Goal: Task Accomplishment & Management: Manage account settings

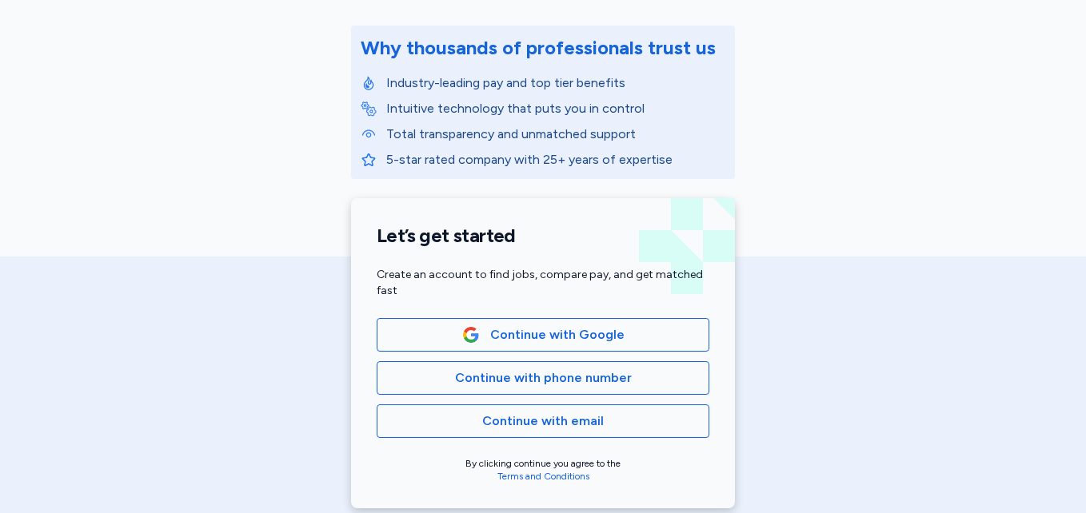
scroll to position [191, 0]
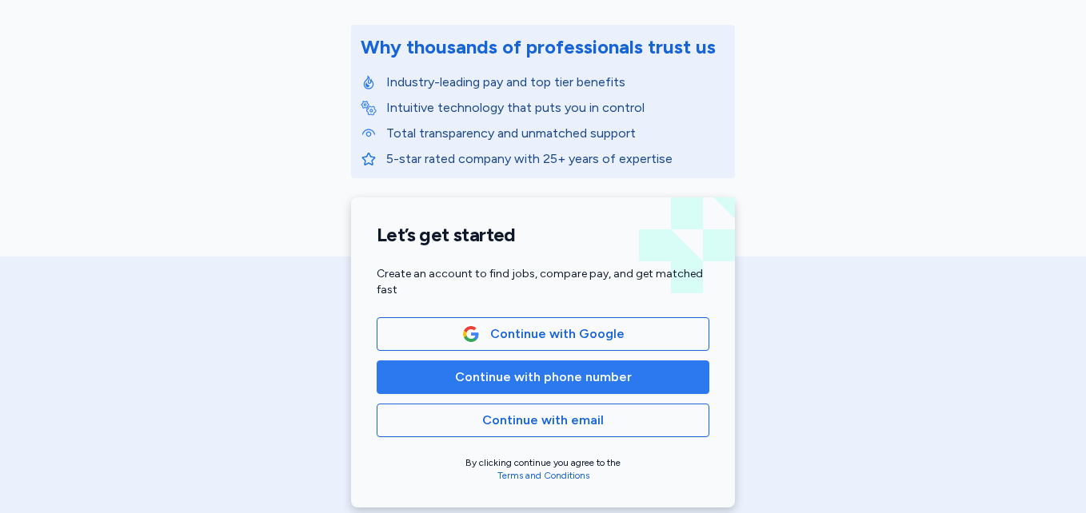
click at [538, 391] on button "Continue with phone number" at bounding box center [543, 378] width 333 height 34
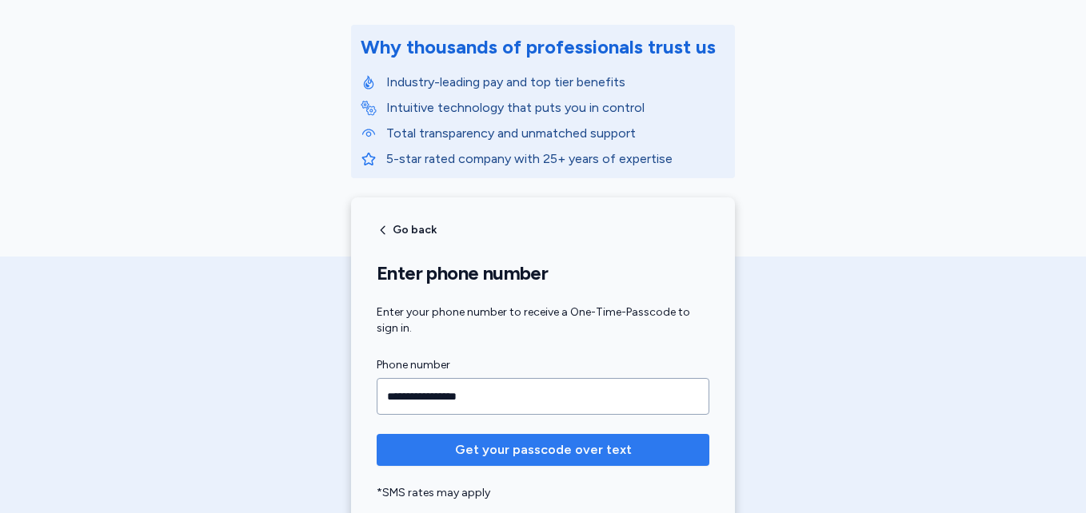
type input "**********"
click at [524, 442] on span "Get your passcode over text" at bounding box center [543, 449] width 177 height 19
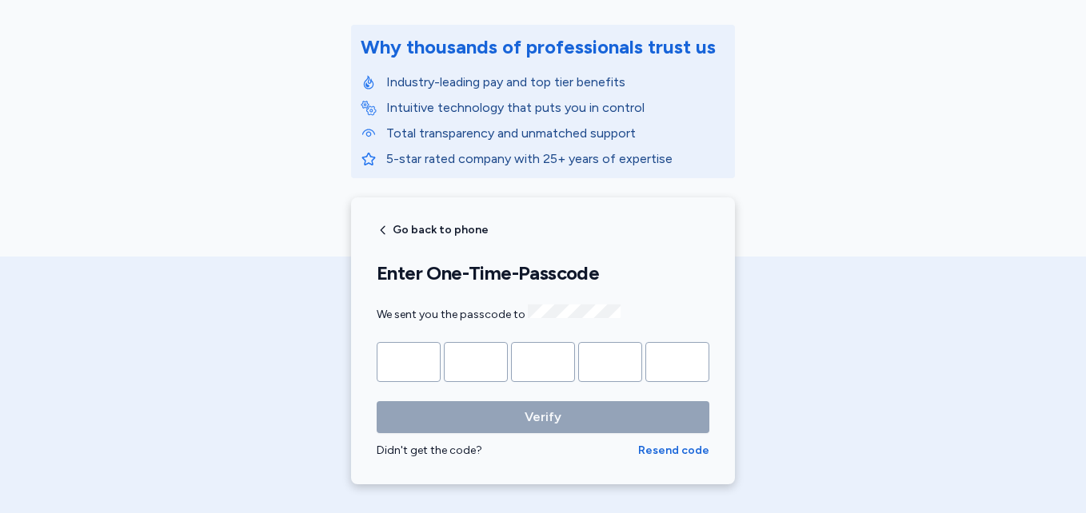
type input "*"
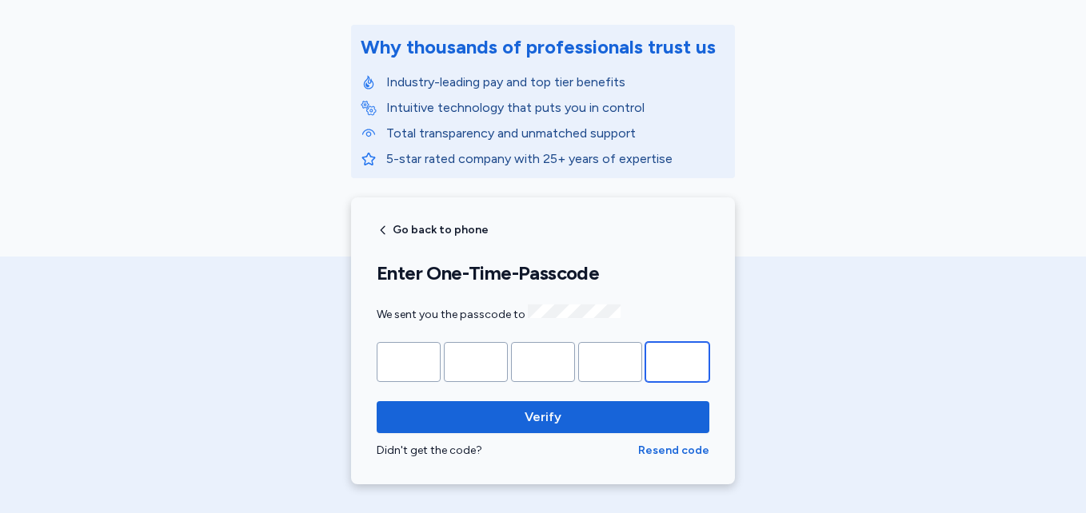
type input "*"
click at [377, 401] on button "Verify" at bounding box center [543, 417] width 333 height 32
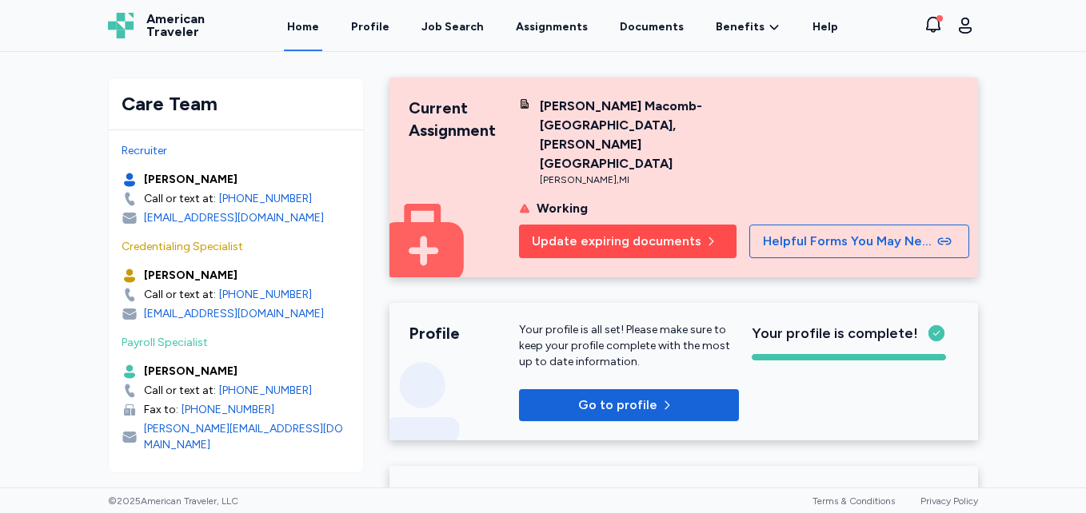
click at [643, 232] on span "Update expiring documents" at bounding box center [616, 241] width 169 height 19
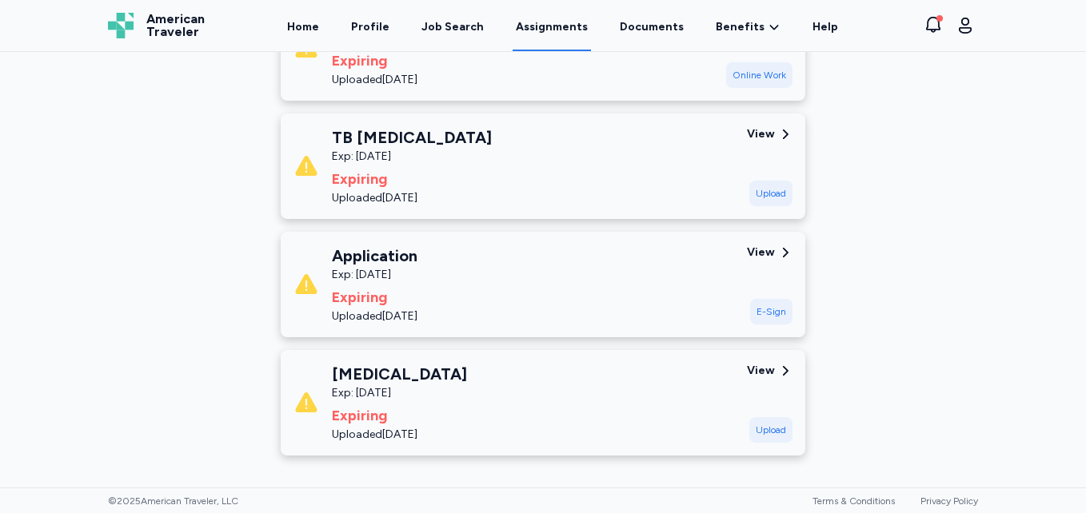
scroll to position [1586, 0]
click at [764, 417] on div "Upload" at bounding box center [770, 430] width 43 height 26
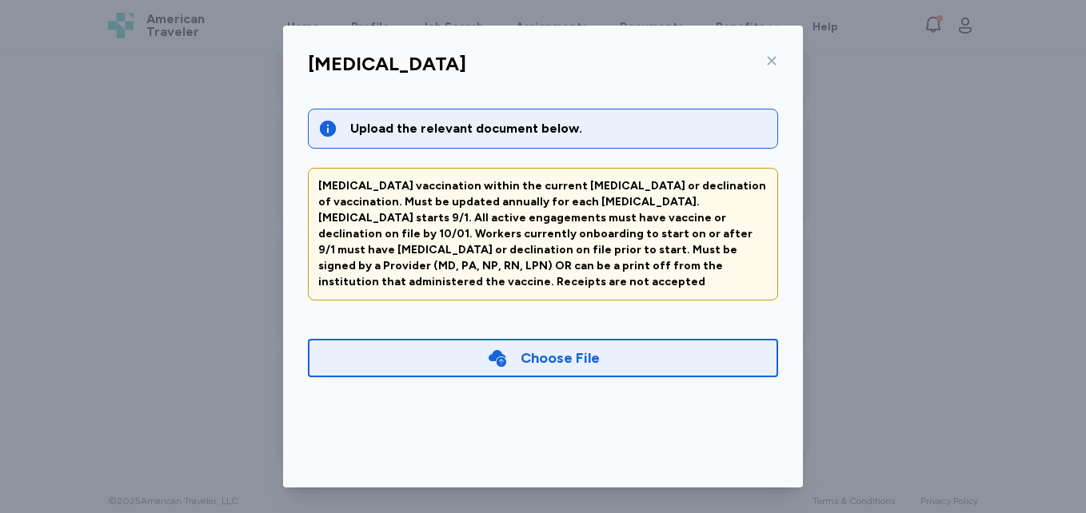
click at [576, 347] on div "Choose File" at bounding box center [559, 358] width 79 height 22
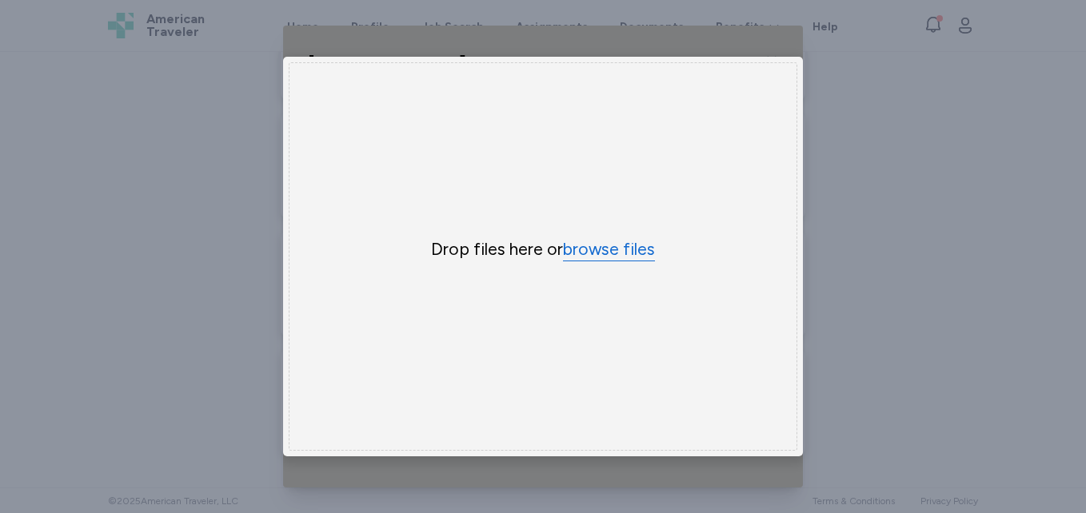
click at [625, 243] on button "browse files" at bounding box center [609, 249] width 92 height 23
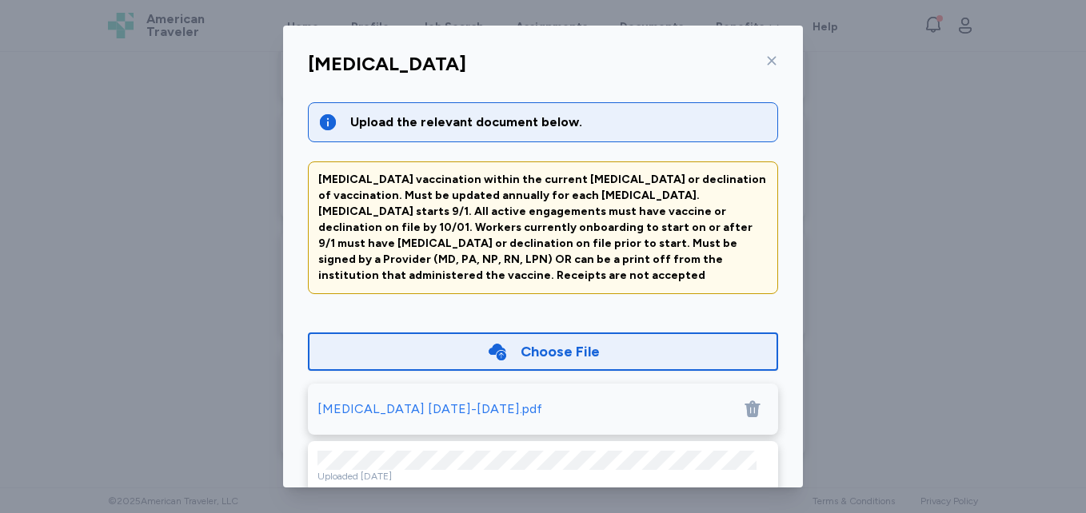
scroll to position [98, 0]
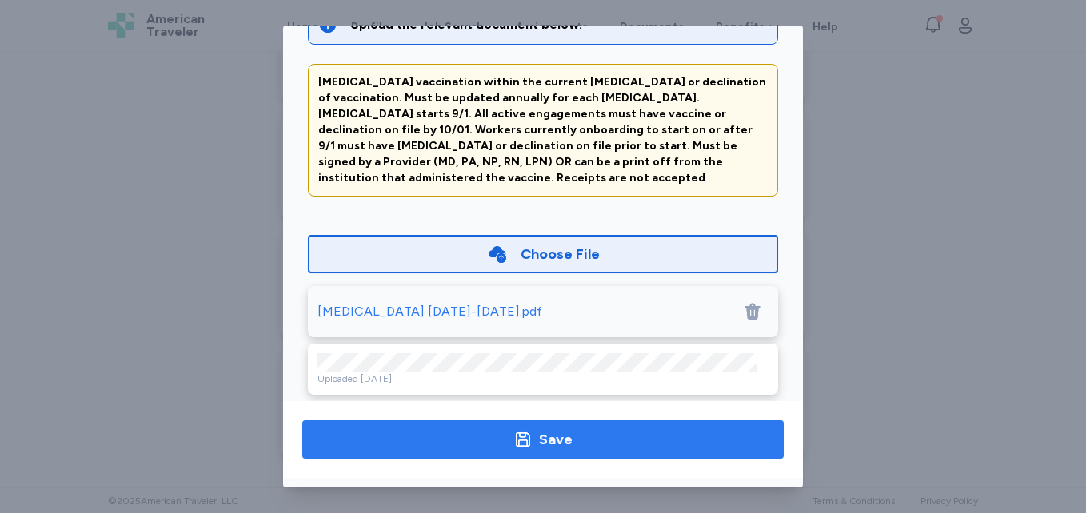
click at [563, 433] on div "Save" at bounding box center [556, 440] width 34 height 22
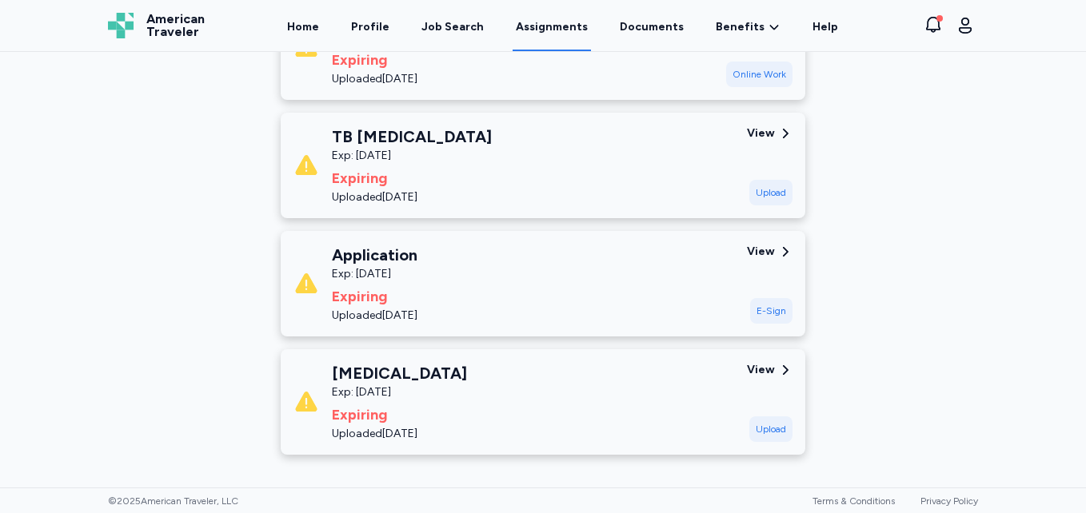
click at [762, 362] on div "View" at bounding box center [761, 370] width 28 height 16
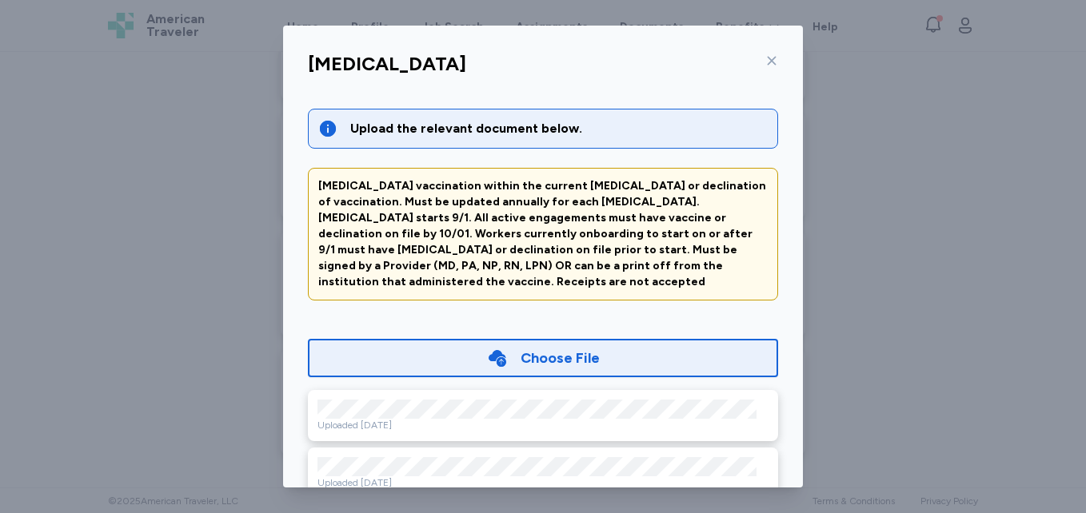
click at [765, 59] on icon at bounding box center [771, 60] width 13 height 13
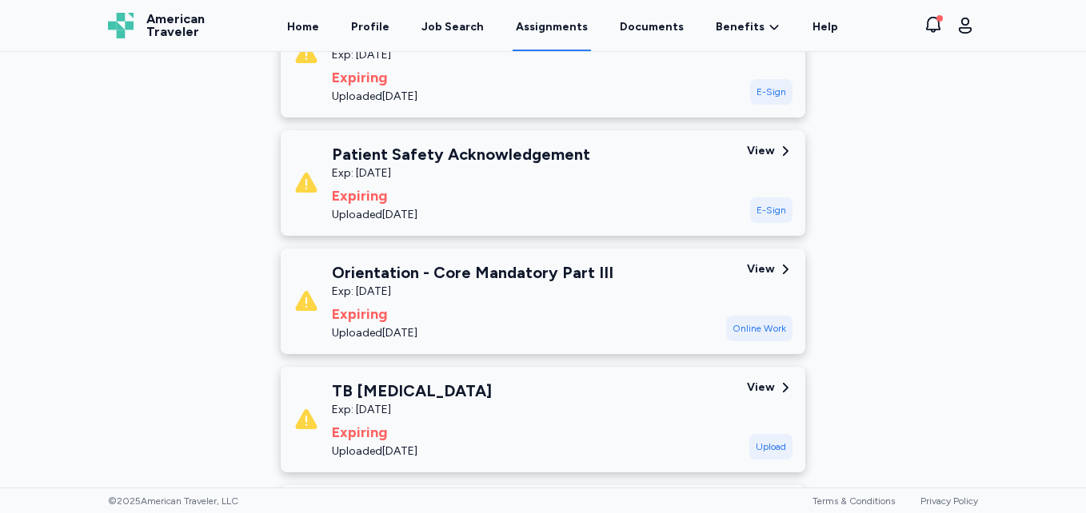
scroll to position [1333, 0]
click at [770, 197] on div "E-Sign" at bounding box center [771, 210] width 42 height 26
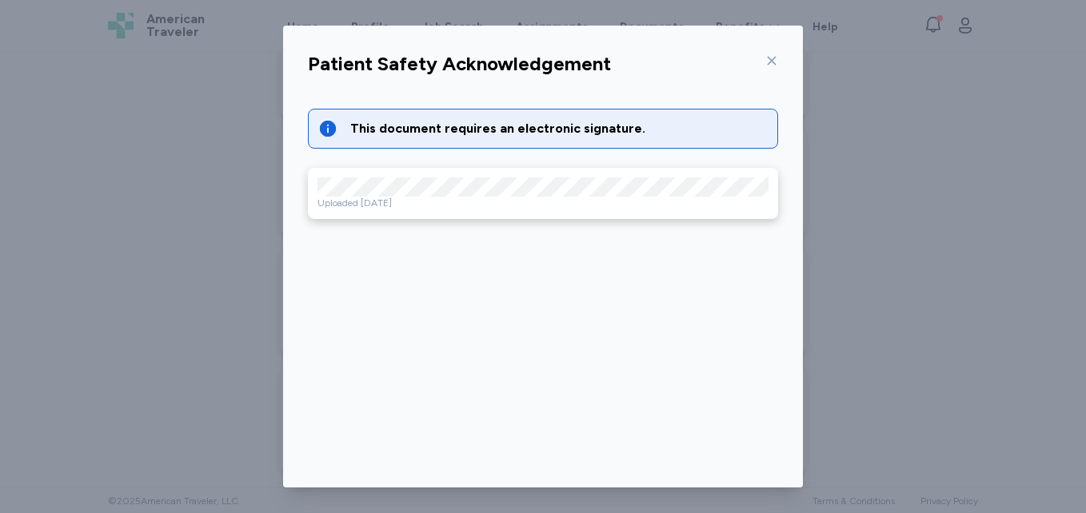
click at [767, 62] on icon at bounding box center [771, 61] width 9 height 9
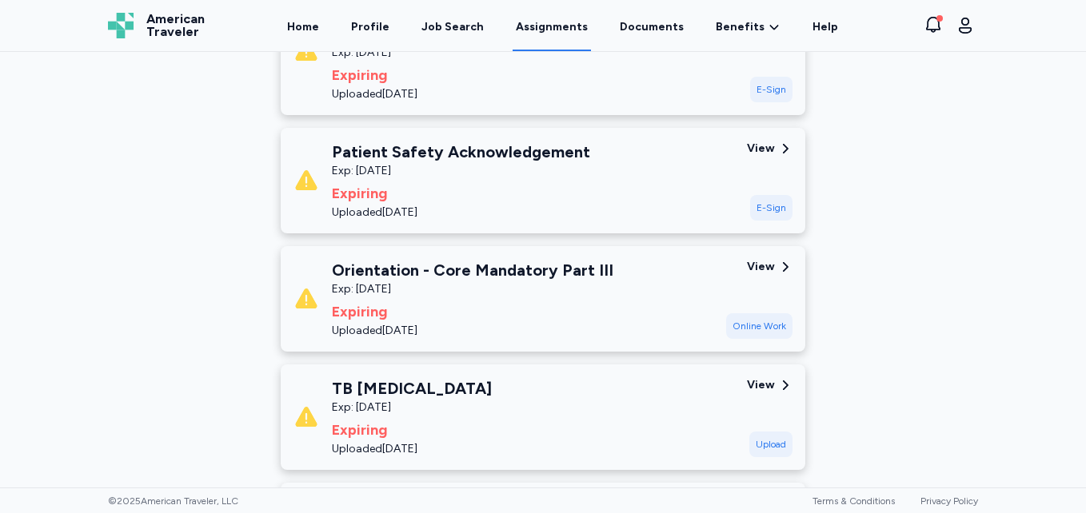
scroll to position [1332, 0]
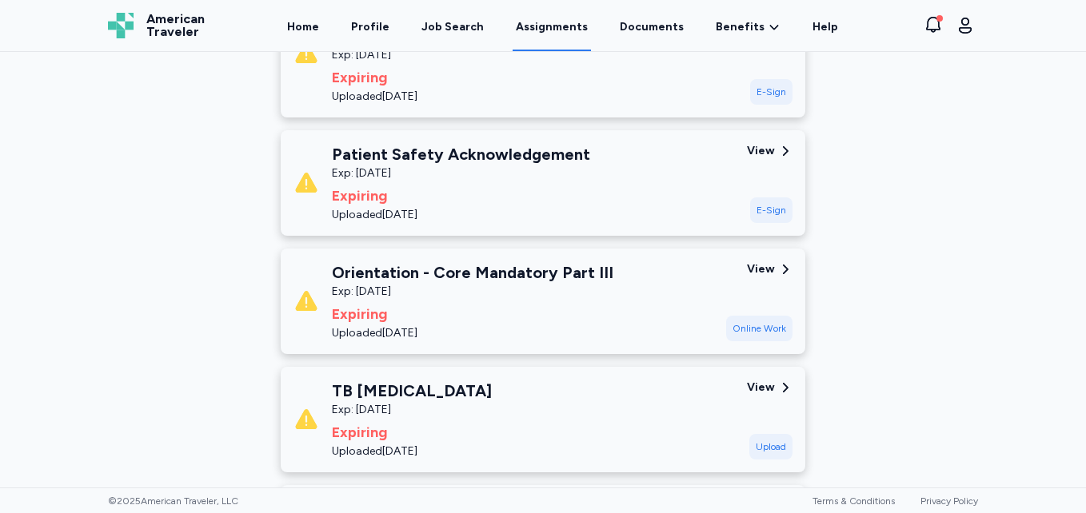
click at [767, 197] on div "E-Sign" at bounding box center [771, 210] width 42 height 26
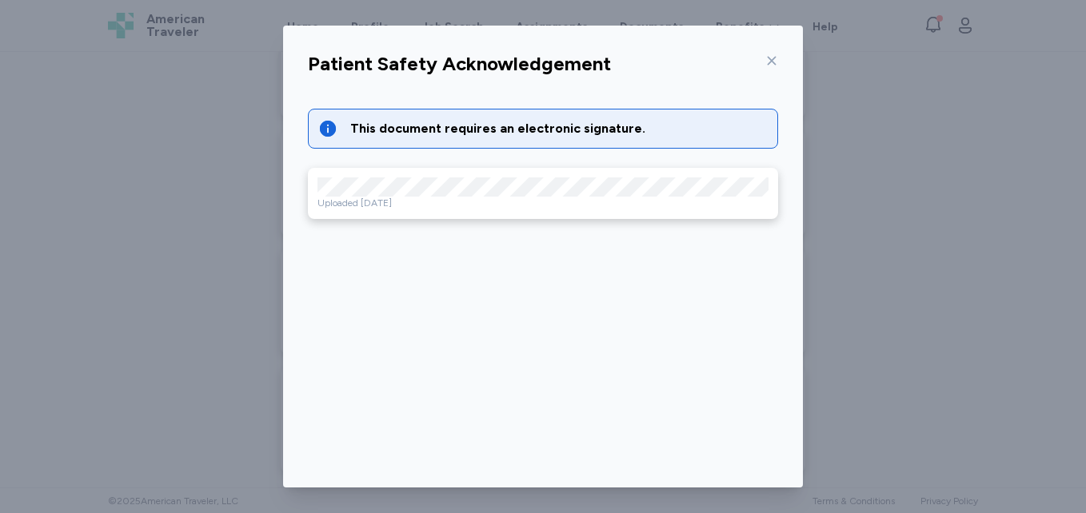
click at [771, 58] on icon at bounding box center [771, 60] width 13 height 13
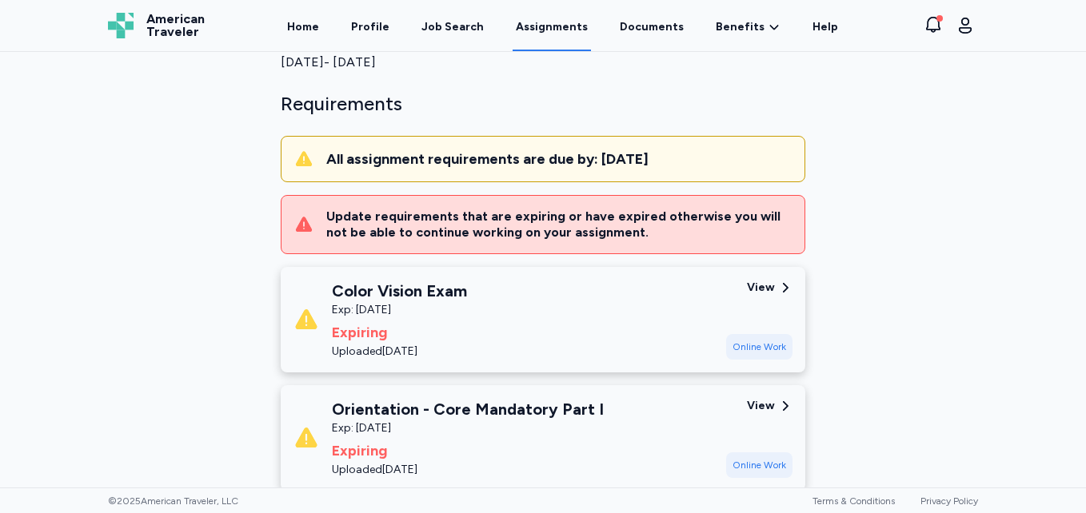
scroll to position [0, 0]
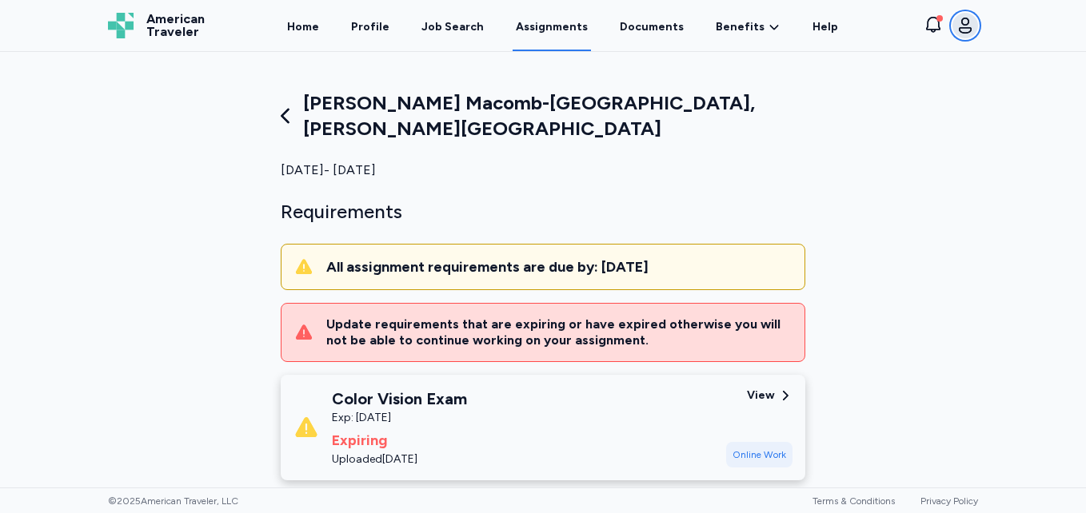
click at [966, 26] on icon "button" at bounding box center [964, 25] width 19 height 19
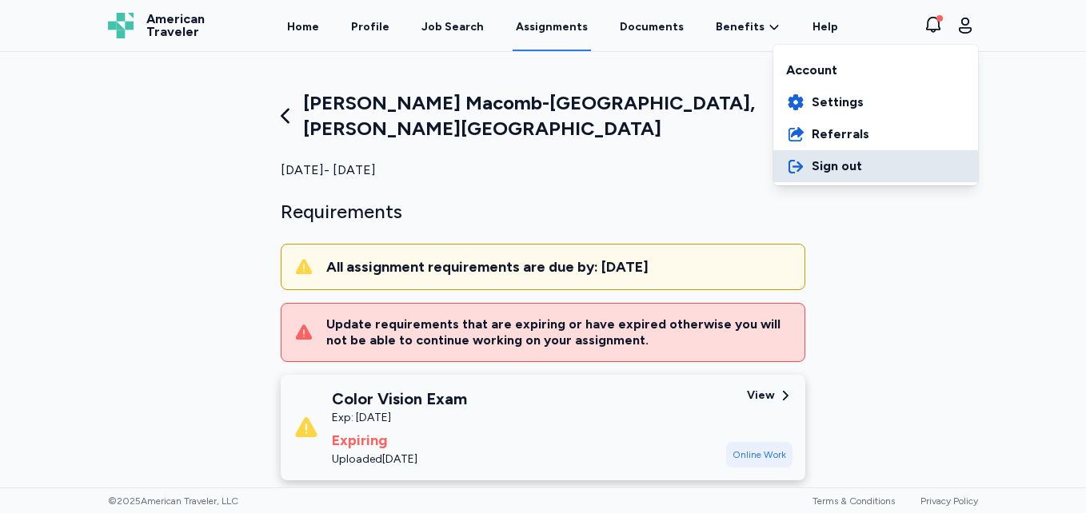
click at [829, 168] on span "Sign out" at bounding box center [836, 166] width 50 height 19
